Goal: Task Accomplishment & Management: Manage account settings

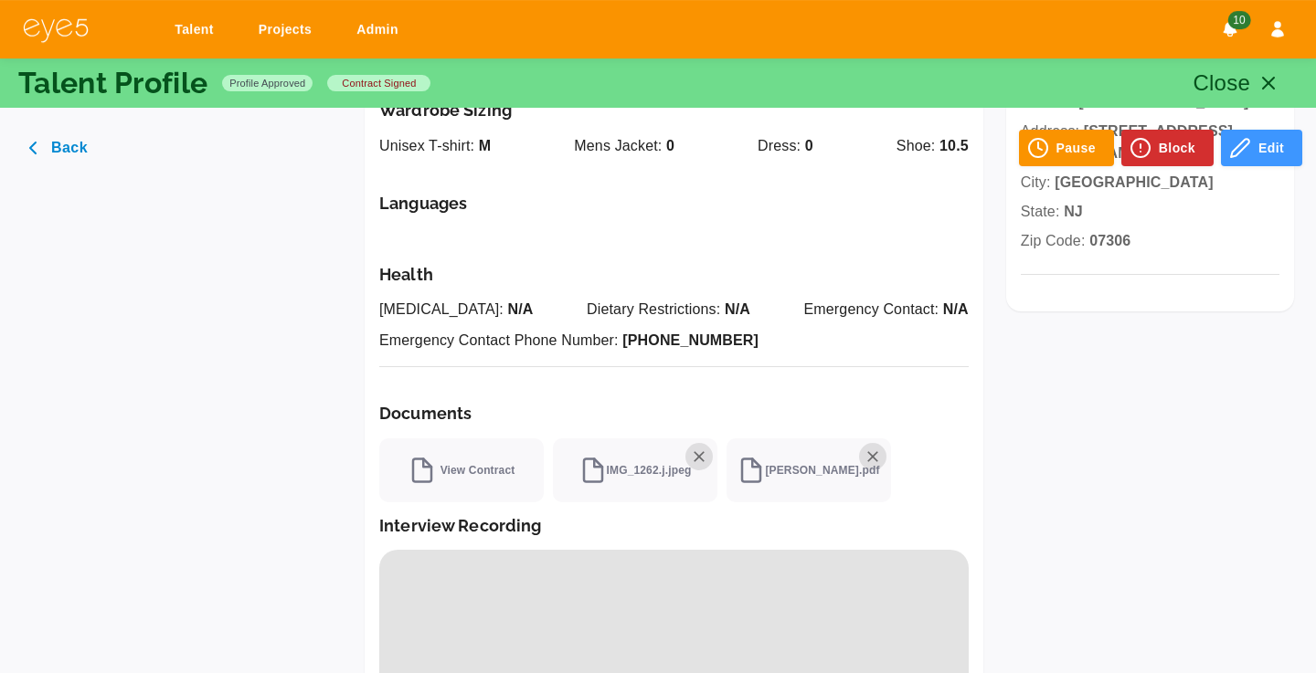
scroll to position [871, 0]
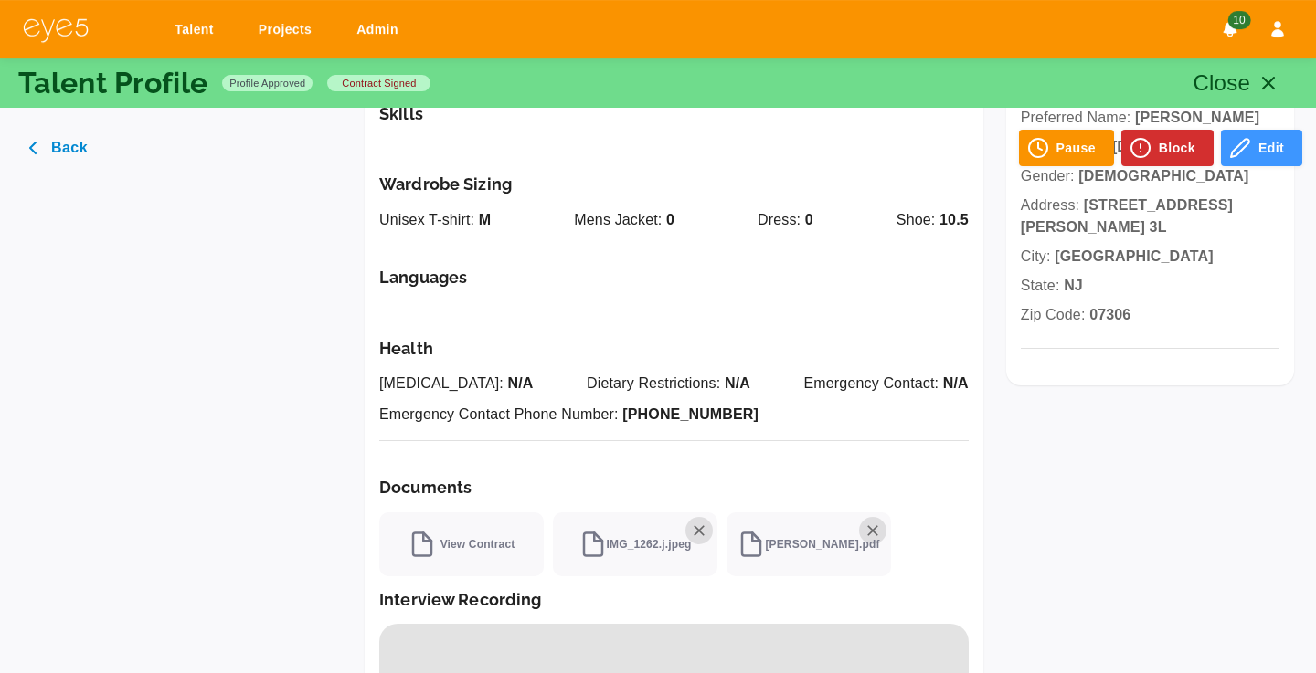
click at [207, 37] on link "Talent" at bounding box center [197, 30] width 69 height 34
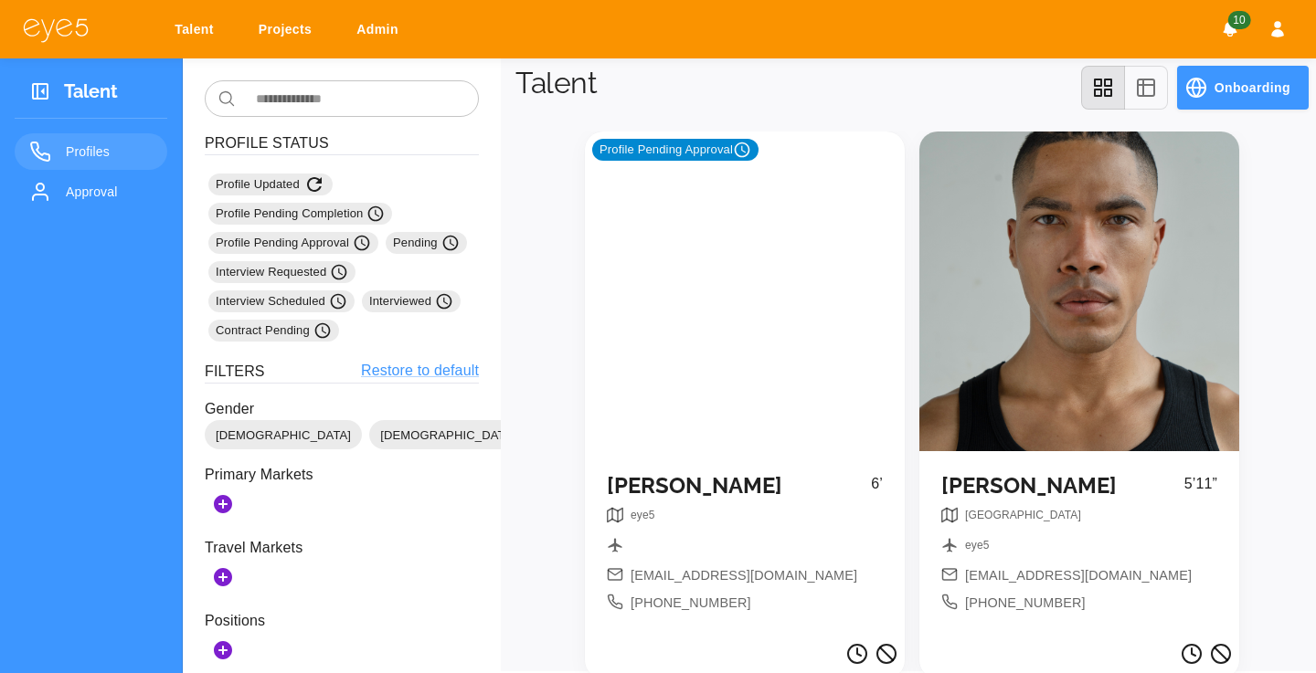
click at [118, 202] on span "Approval" at bounding box center [109, 192] width 87 height 22
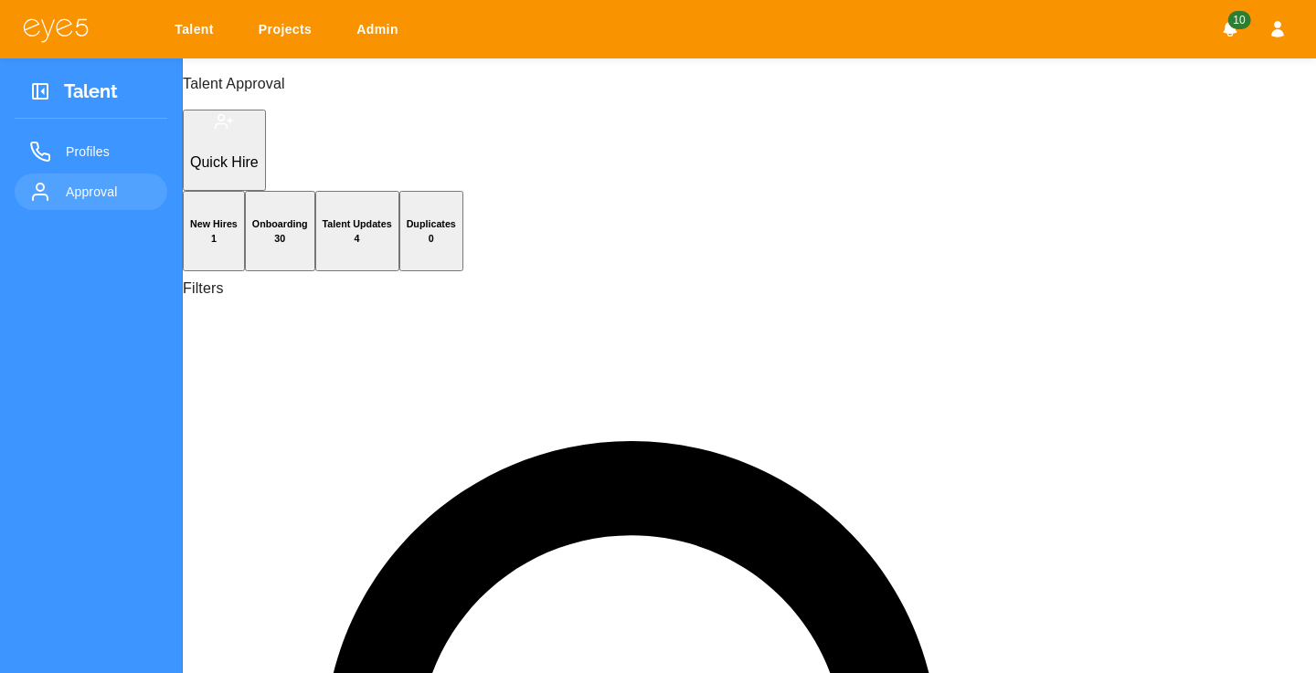
click at [392, 217] on h6 "Talent Updates 4" at bounding box center [357, 231] width 69 height 29
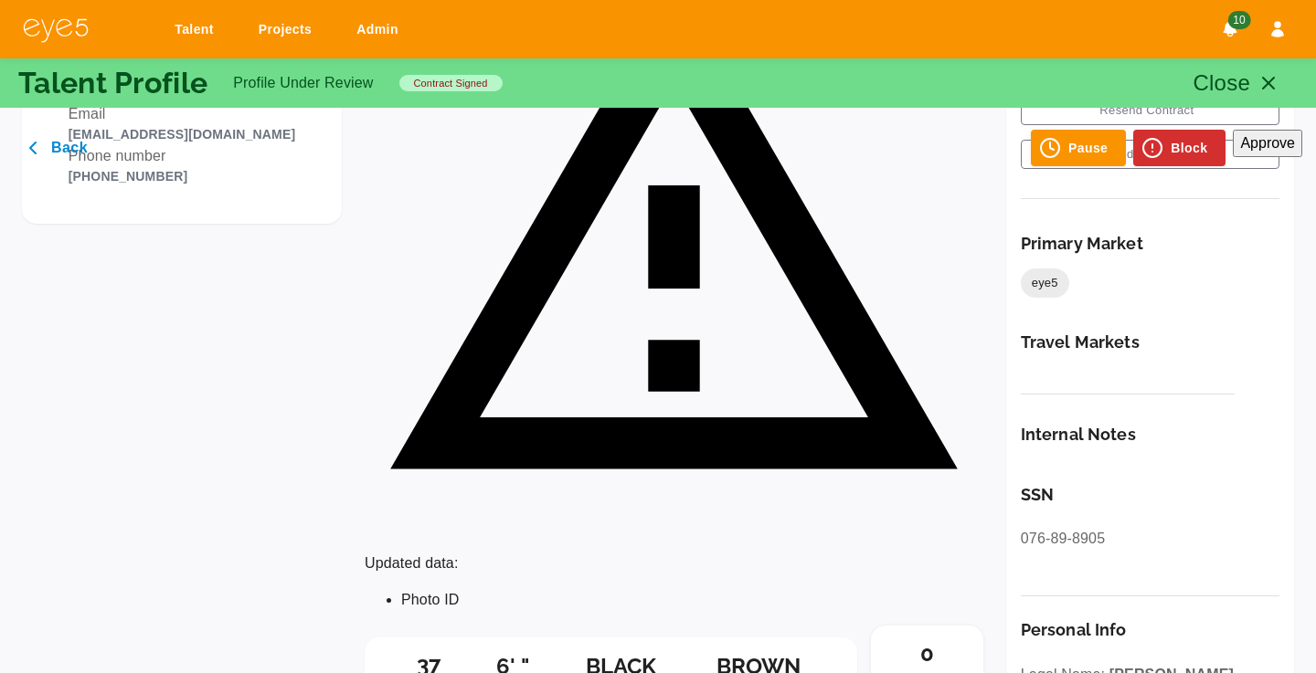
scroll to position [287, 0]
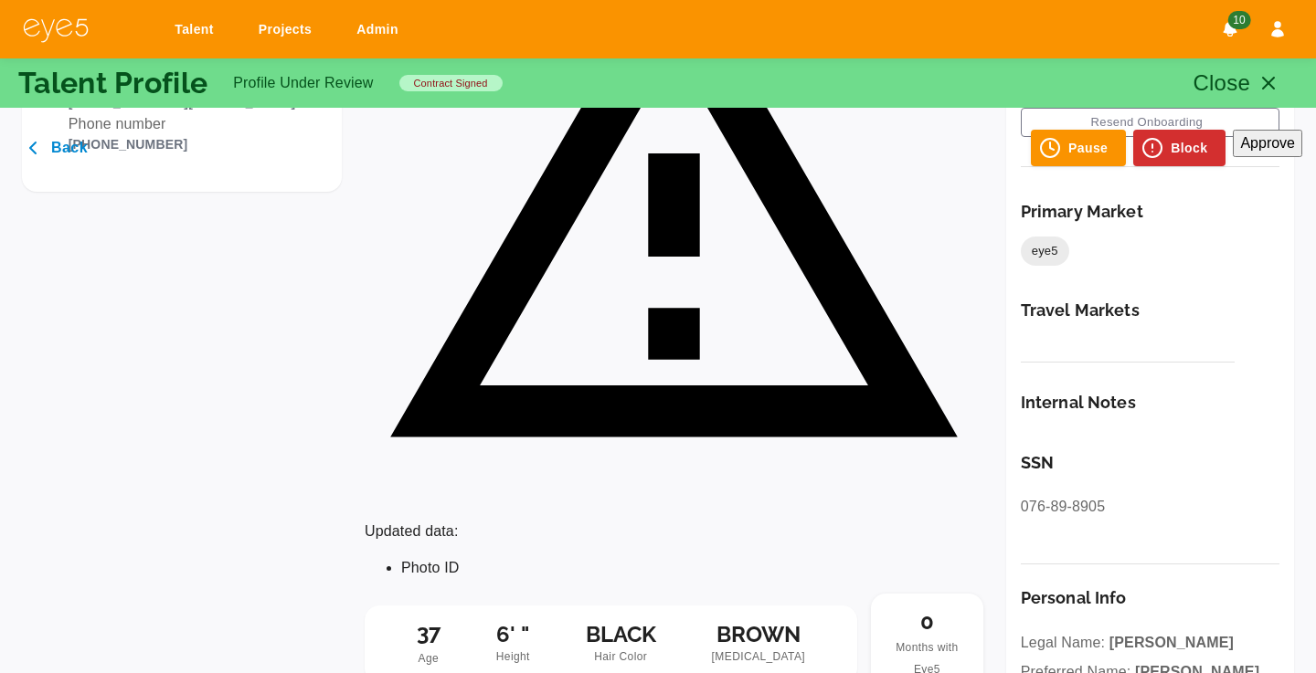
click at [1105, 229] on div "Primary Market eye5" at bounding box center [1128, 234] width 215 height 64
click at [1084, 237] on div "Primary Market eye5" at bounding box center [1128, 234] width 215 height 64
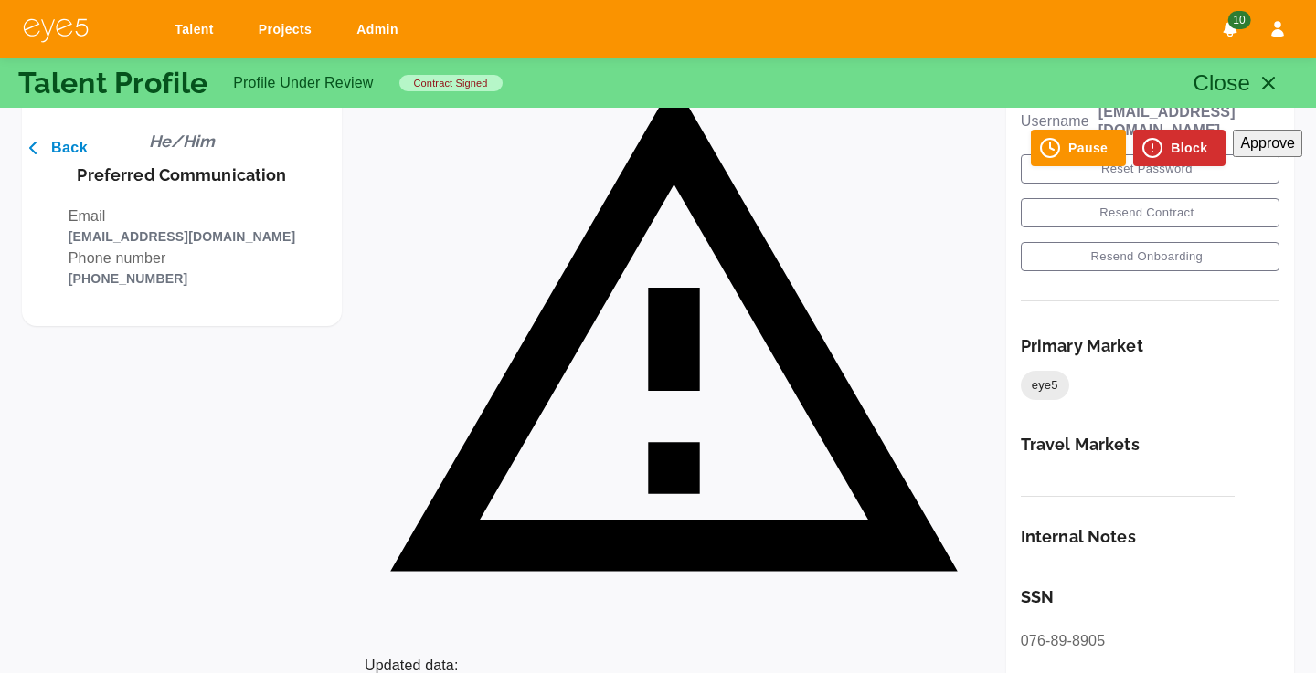
scroll to position [0, 0]
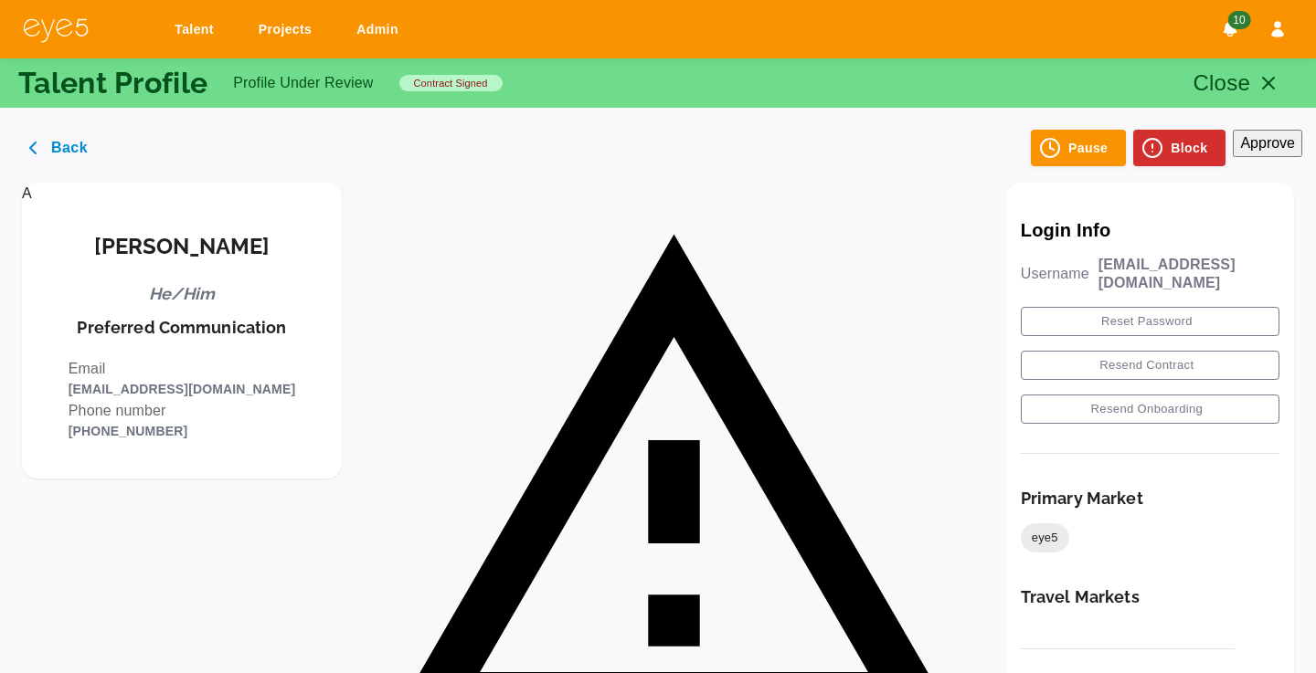
click at [758, 218] on div "Updated data: Photo ID" at bounding box center [674, 532] width 619 height 698
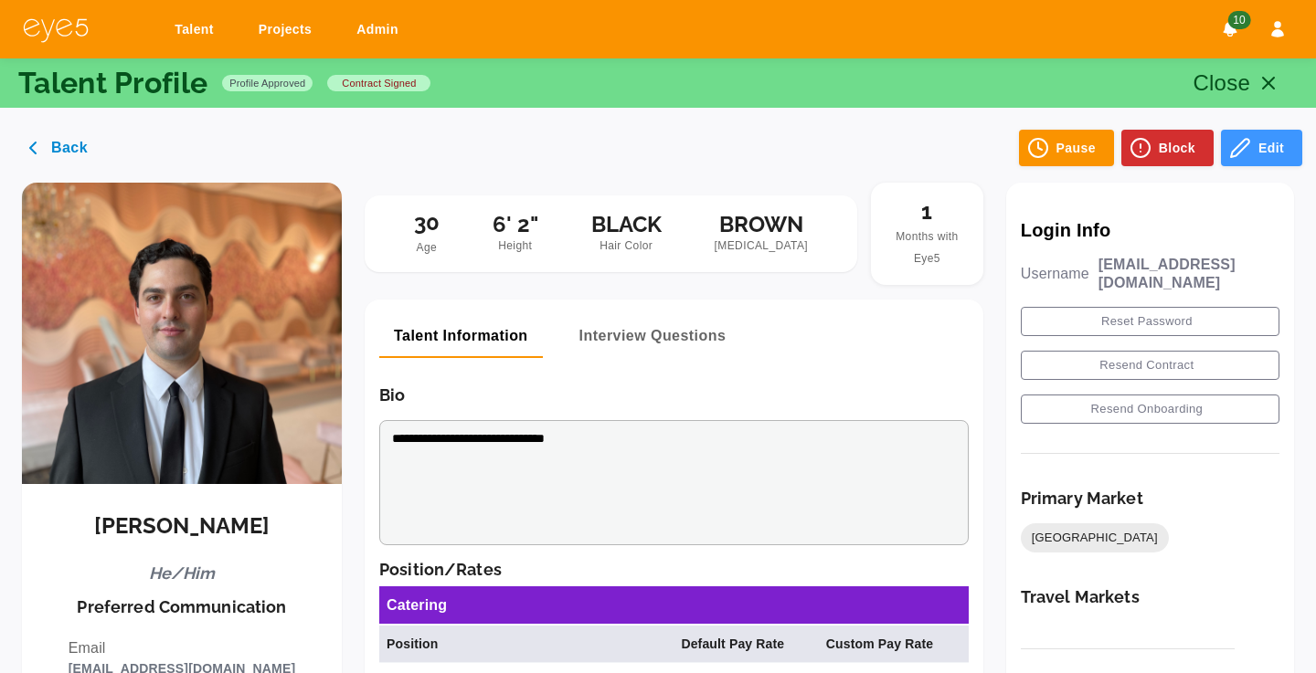
click at [596, 425] on div "**********" at bounding box center [673, 482] width 589 height 125
click at [597, 425] on div "**********" at bounding box center [673, 482] width 589 height 125
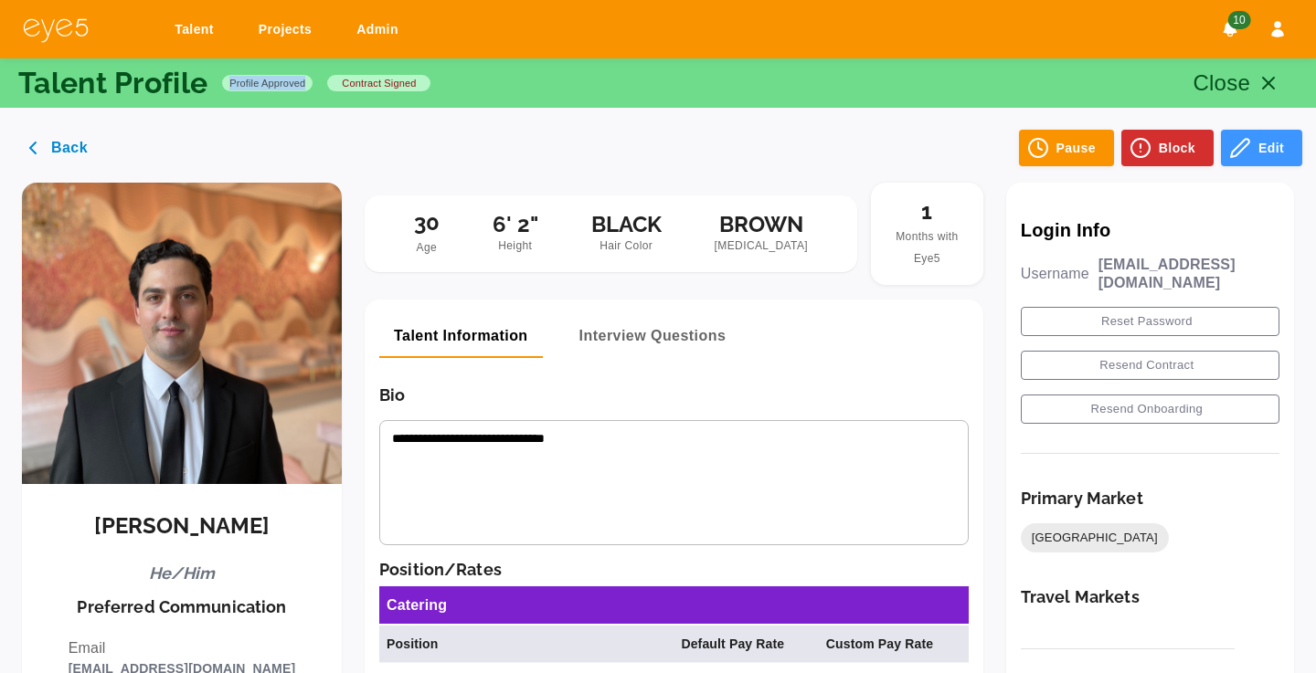
drag, startPoint x: 316, startPoint y: 86, endPoint x: 221, endPoint y: 88, distance: 95.1
click at [221, 88] on div "Talent Profile Profile Approved contract signed" at bounding box center [224, 83] width 412 height 29
